Goal: Navigation & Orientation: Find specific page/section

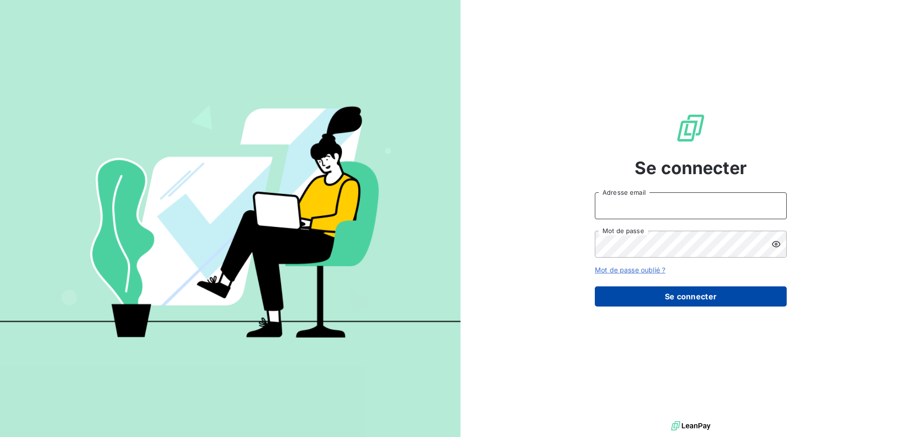
type input "[EMAIL_ADDRESS][DOMAIN_NAME]"
click at [711, 294] on button "Se connecter" at bounding box center [691, 296] width 192 height 20
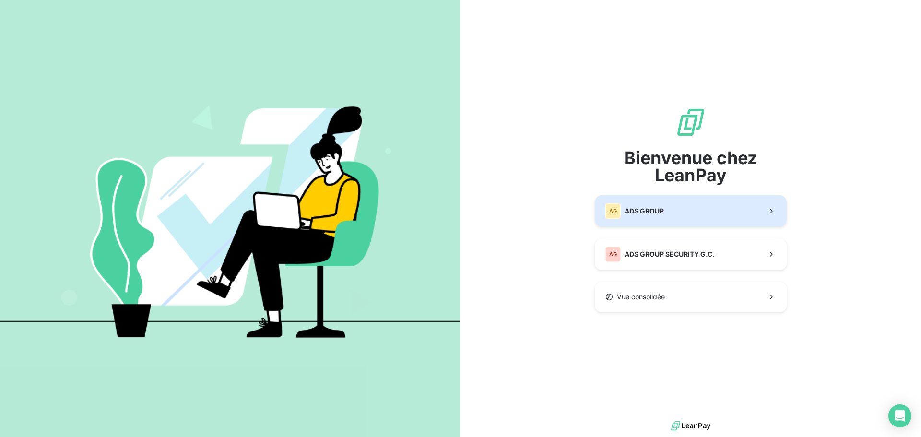
click at [672, 208] on button "AG ADS GROUP" at bounding box center [691, 211] width 192 height 32
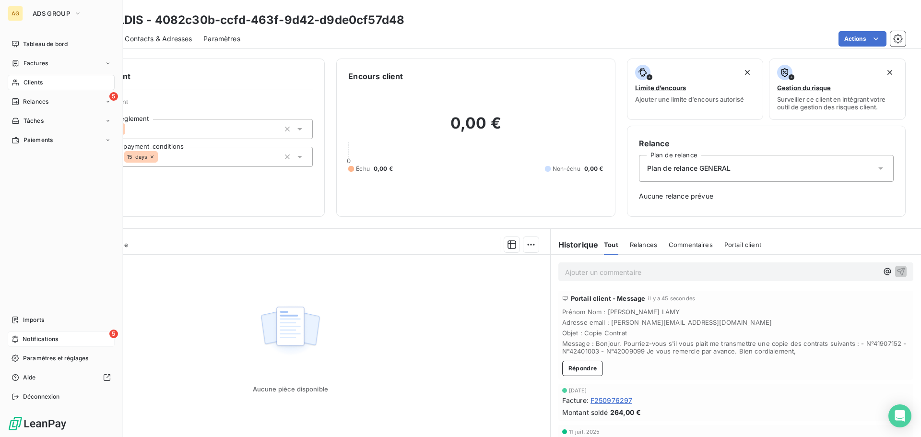
click at [31, 338] on span "Notifications" at bounding box center [40, 339] width 35 height 9
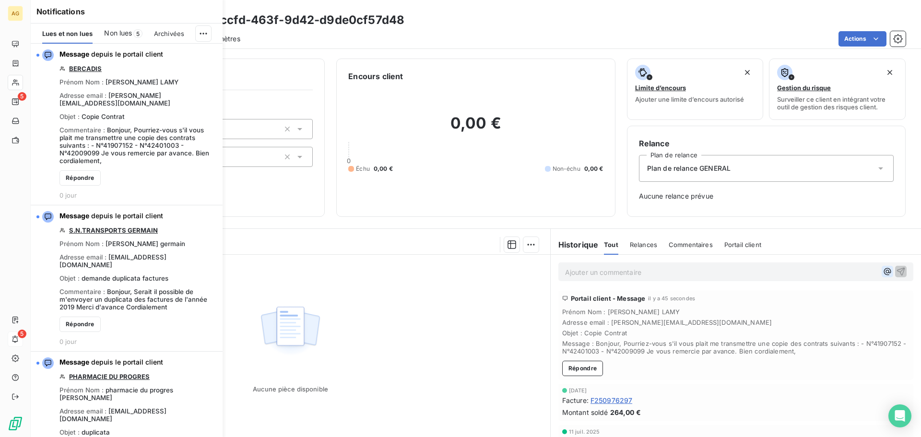
click at [882, 271] on icon "button" at bounding box center [887, 272] width 10 height 10
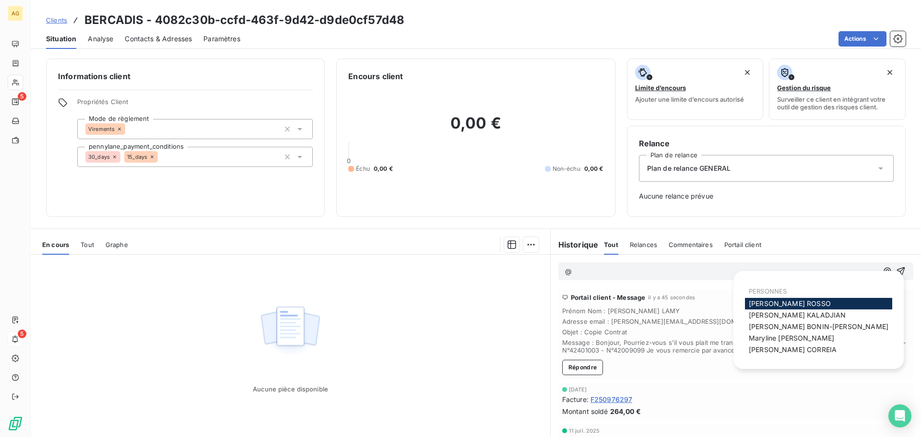
drag, startPoint x: 829, startPoint y: 326, endPoint x: 821, endPoint y: 325, distance: 8.2
click at [828, 326] on span "[PERSON_NAME]" at bounding box center [819, 326] width 140 height 8
